Goal: Task Accomplishment & Management: Manage account settings

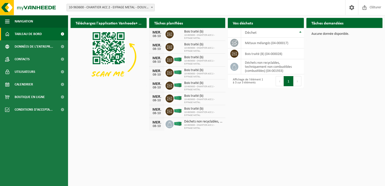
click at [385, 142] on html "Site: 10-963600 - CHANTIER ACC 2 - EIFFAGE METAL - DOUVRIN 10-963600 - CHANTIER…" at bounding box center [192, 93] width 385 height 186
